Goal: Check status: Check status

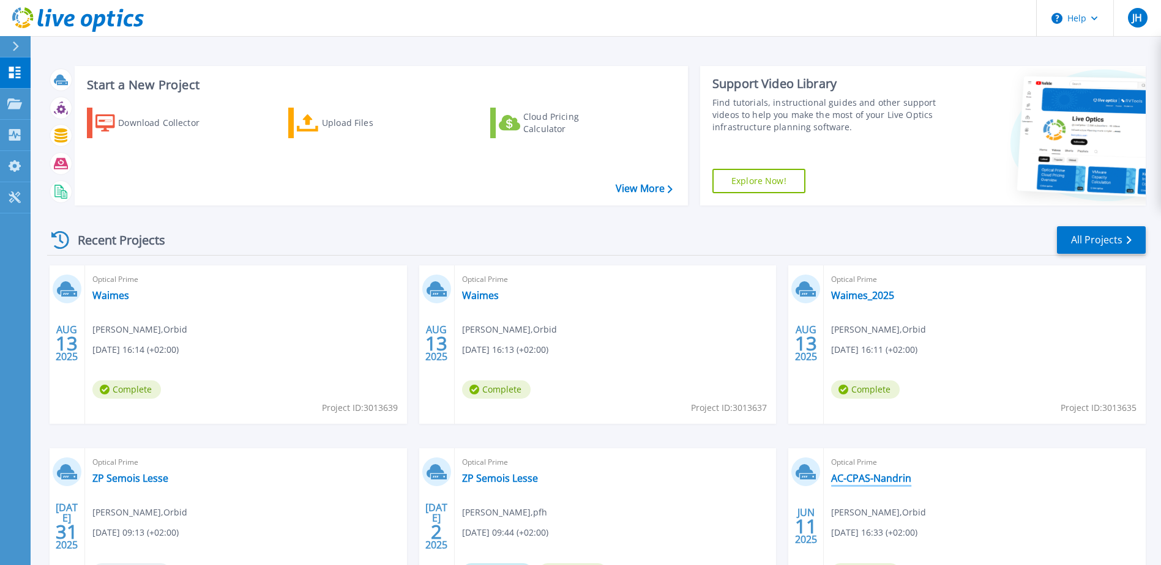
click at [858, 478] on link "AC-CPAS-Nandrin" at bounding box center [871, 478] width 80 height 12
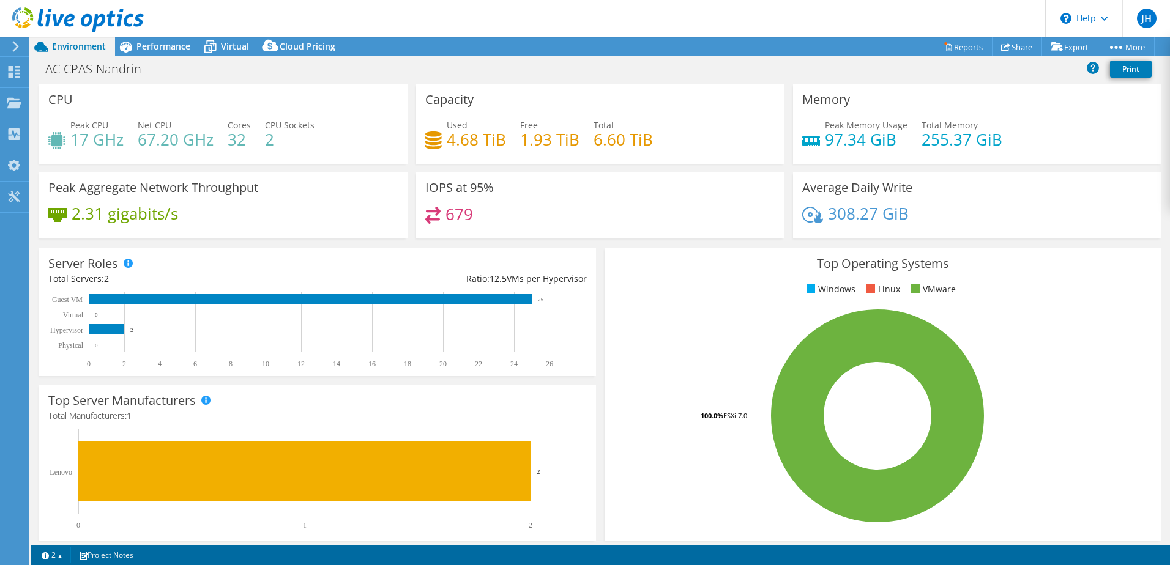
select select "EUFrankfurt"
select select "EUR"
click at [233, 50] on span "Virtual" at bounding box center [235, 46] width 28 height 12
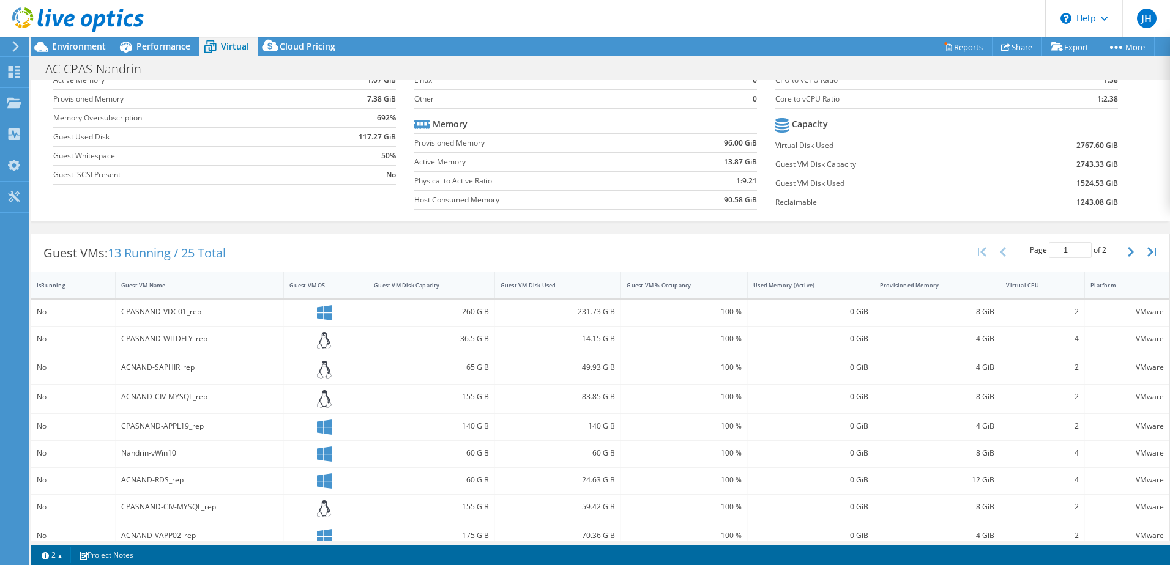
scroll to position [87, 0]
click at [70, 43] on span "Environment" at bounding box center [79, 46] width 54 height 12
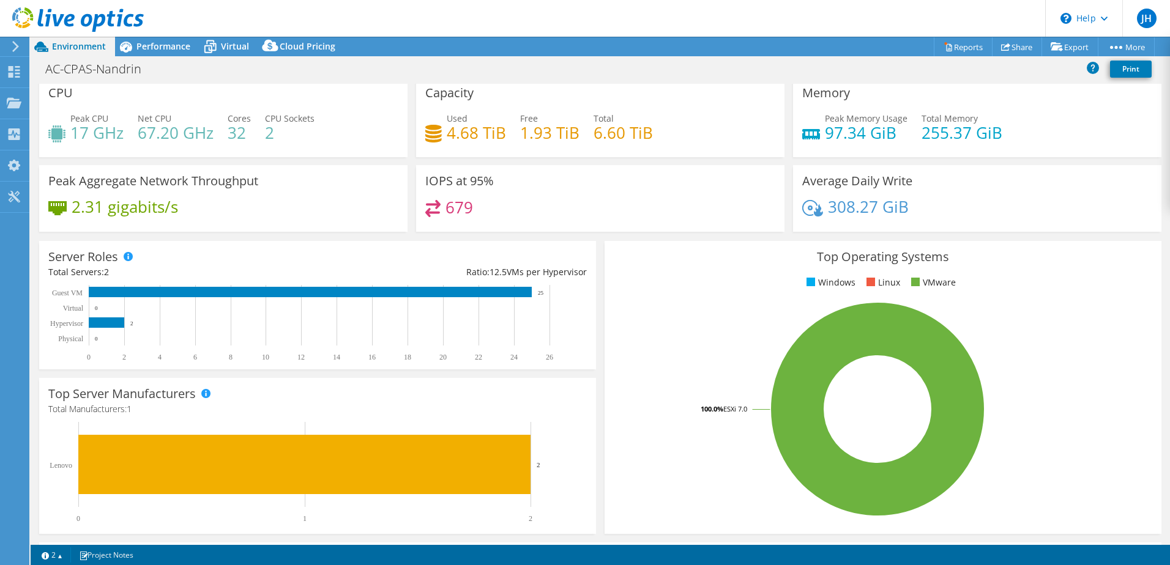
scroll to position [0, 0]
